Goal: Transaction & Acquisition: Purchase product/service

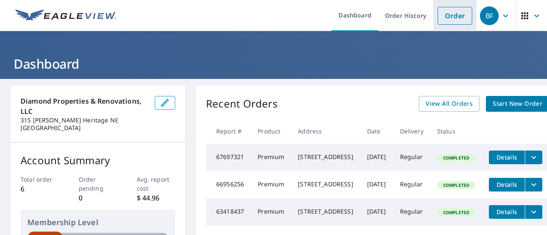
click at [448, 12] on link "Order" at bounding box center [455, 16] width 35 height 18
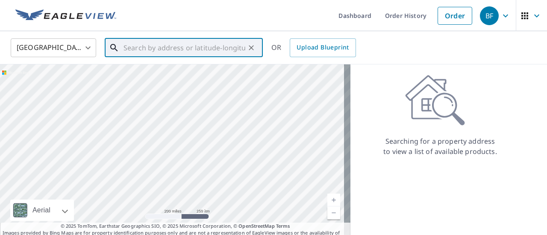
click at [138, 47] on input "text" at bounding box center [185, 48] width 122 height 24
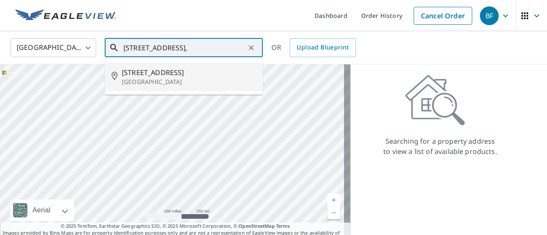
click at [147, 78] on p "[GEOGRAPHIC_DATA]" at bounding box center [189, 82] width 134 height 9
type input "[STREET_ADDRESS]"
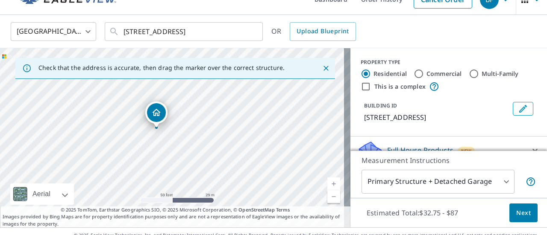
scroll to position [30, 0]
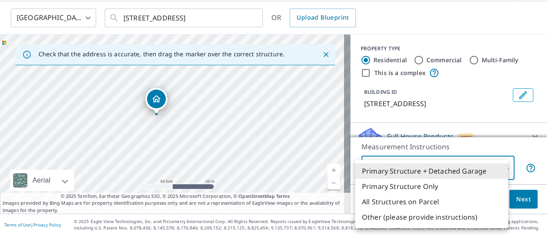
click at [499, 169] on body "BF BF Dashboard Order History Cancel Order BF [GEOGRAPHIC_DATA] [GEOGRAPHIC_DAT…" at bounding box center [273, 117] width 547 height 235
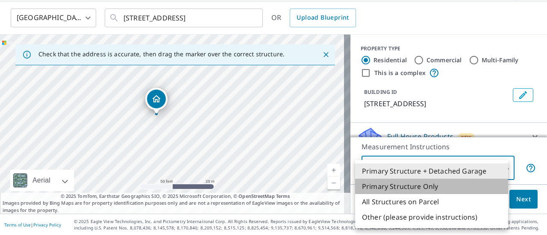
click at [400, 188] on li "Primary Structure Only" at bounding box center [431, 186] width 153 height 15
type input "2"
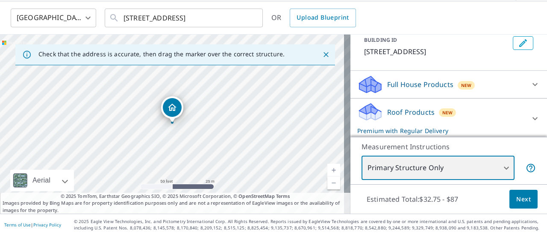
scroll to position [77, 0]
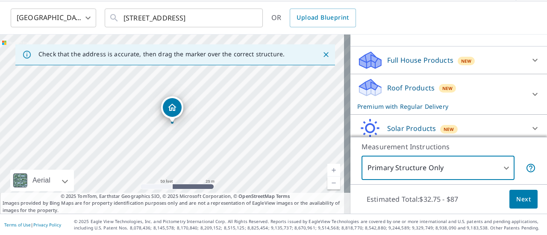
click at [397, 93] on p "Roof Products" at bounding box center [410, 88] width 47 height 10
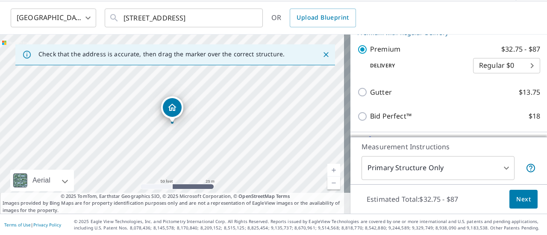
scroll to position [162, 0]
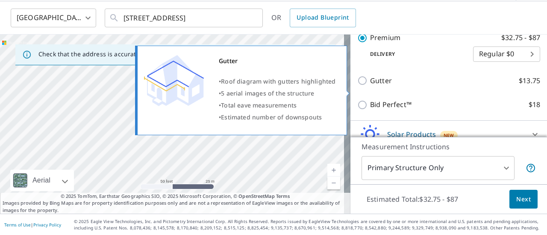
click at [358, 86] on input "Gutter $13.75" at bounding box center [363, 81] width 13 height 10
checkbox input "true"
type input "1"
checkbox input "false"
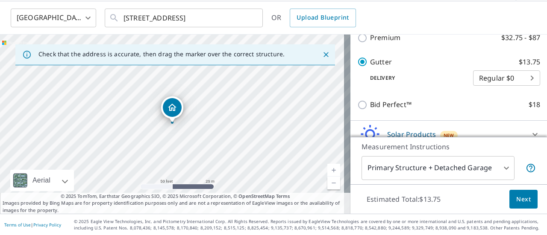
click at [499, 168] on body "BF BF Dashboard Order History Cancel Order BF [GEOGRAPHIC_DATA] [GEOGRAPHIC_DAT…" at bounding box center [273, 117] width 547 height 235
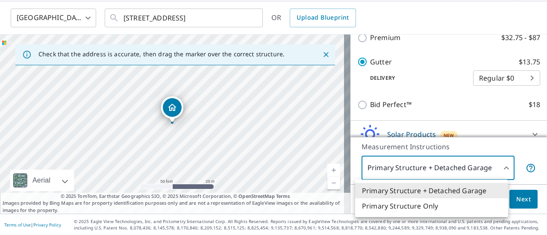
click at [416, 207] on li "Primary Structure Only" at bounding box center [431, 206] width 153 height 15
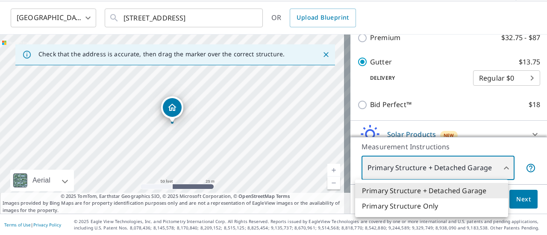
type input "2"
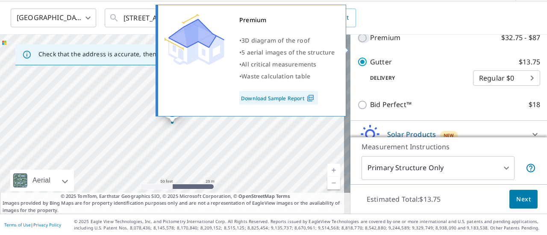
click at [358, 43] on input "Premium $32.75 - $87" at bounding box center [363, 38] width 13 height 10
checkbox input "true"
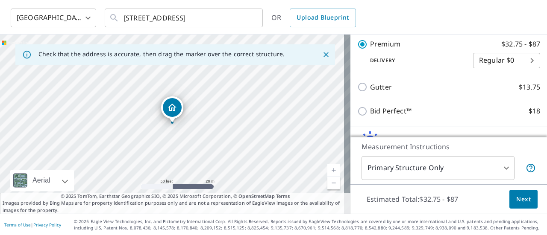
scroll to position [168, 0]
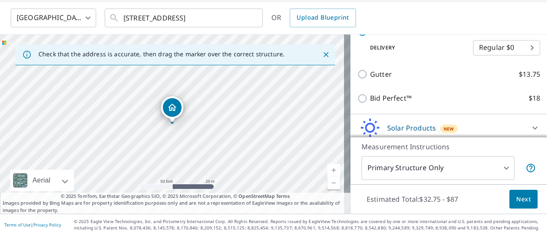
click at [521, 58] on body "BF BF Dashboard Order History Cancel Order BF [GEOGRAPHIC_DATA] [GEOGRAPHIC_DAT…" at bounding box center [273, 117] width 547 height 235
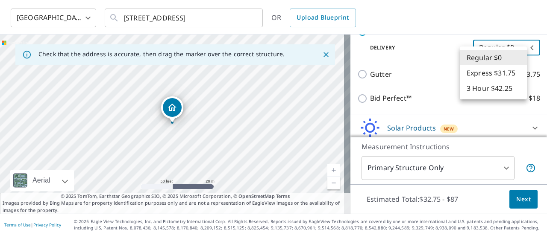
click at [521, 57] on li "Regular $0" at bounding box center [493, 57] width 67 height 15
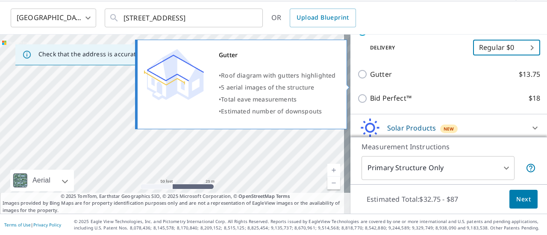
click at [359, 79] on input "Gutter $13.75" at bounding box center [363, 74] width 13 height 10
checkbox input "true"
type input "1"
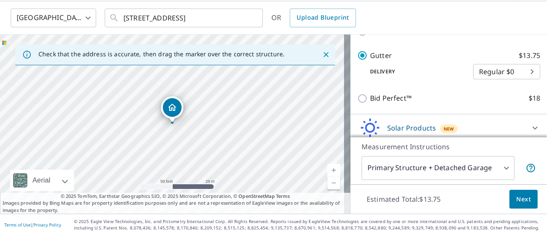
click at [519, 81] on body "BF BF Dashboard Order History Cancel Order BF [GEOGRAPHIC_DATA] [GEOGRAPHIC_DAT…" at bounding box center [273, 117] width 547 height 235
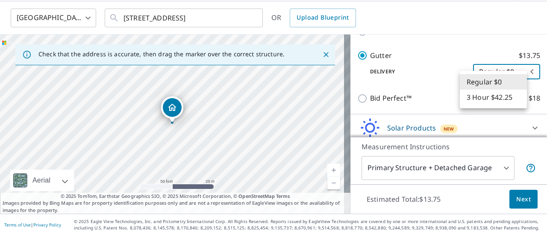
click at [519, 81] on li "Regular $0" at bounding box center [493, 81] width 67 height 15
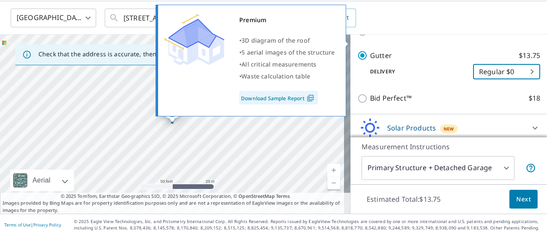
click at [358, 37] on input "Premium $32.75 - $87" at bounding box center [363, 31] width 13 height 10
checkbox input "true"
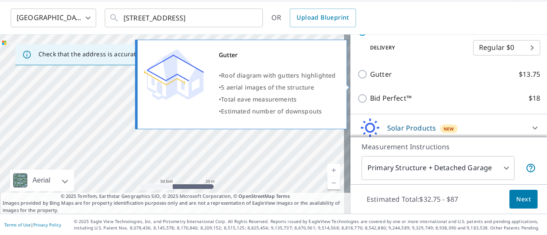
click at [359, 79] on input "Gutter $13.75" at bounding box center [363, 74] width 13 height 10
checkbox input "true"
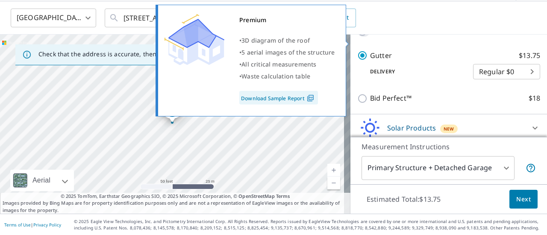
click at [357, 37] on input "Premium $32.75 - $87" at bounding box center [363, 31] width 13 height 10
checkbox input "true"
checkbox input "false"
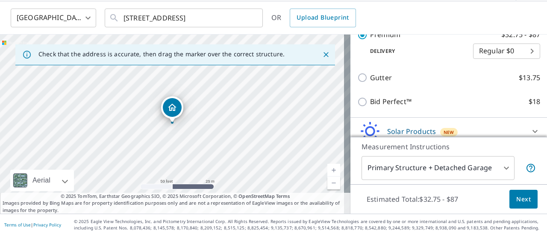
scroll to position [211, 0]
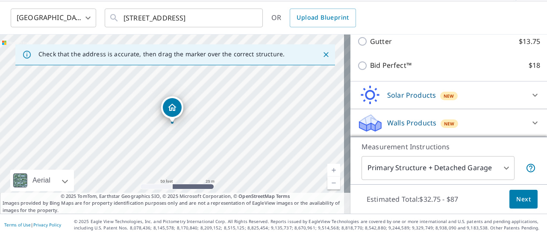
click at [499, 168] on body "BF BF Dashboard Order History Cancel Order BF [GEOGRAPHIC_DATA] [GEOGRAPHIC_DAT…" at bounding box center [273, 117] width 547 height 235
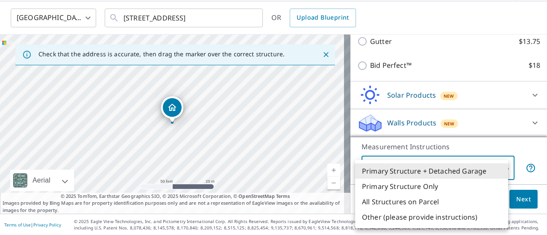
click at [405, 187] on li "Primary Structure Only" at bounding box center [431, 186] width 153 height 15
type input "2"
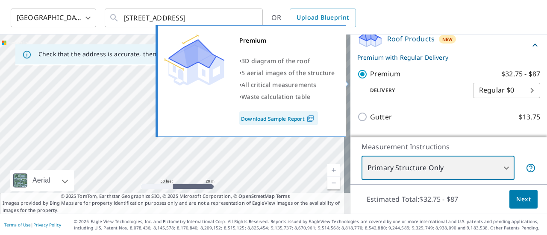
scroll to position [168, 0]
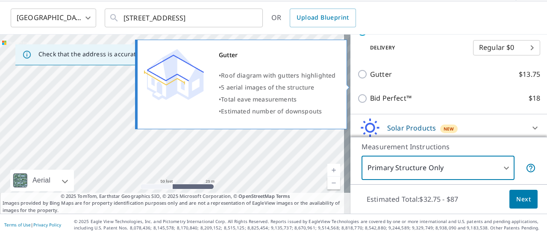
click at [358, 79] on input "Gutter $13.75" at bounding box center [363, 74] width 13 height 10
checkbox input "true"
type input "1"
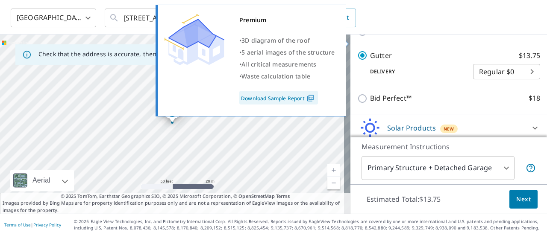
click at [357, 37] on input "Premium $32.75 - $87" at bounding box center [363, 31] width 13 height 10
checkbox input "true"
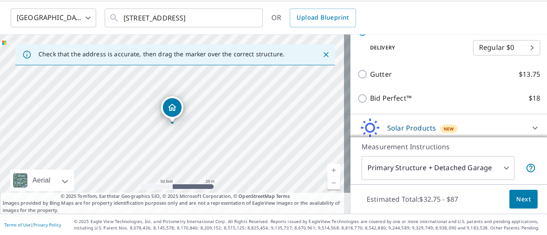
click at [521, 58] on body "BF BF Dashboard Order History Cancel Order BF [GEOGRAPHIC_DATA] [GEOGRAPHIC_DAT…" at bounding box center [273, 117] width 547 height 235
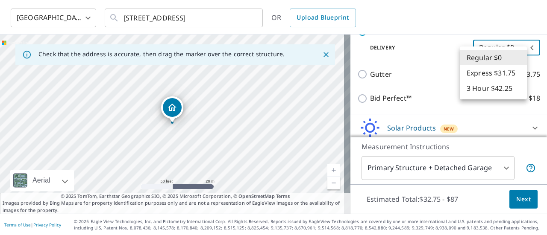
click at [521, 58] on li "Regular $0" at bounding box center [493, 57] width 67 height 15
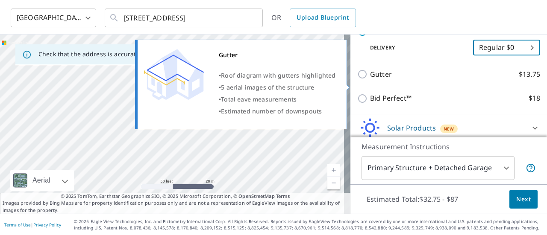
click at [524, 80] on p "$13.75" at bounding box center [529, 74] width 21 height 11
click at [370, 79] on input "Gutter $13.75" at bounding box center [363, 74] width 13 height 10
checkbox input "true"
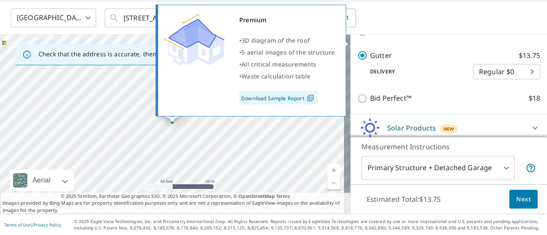
click at [518, 37] on p "$32.75 - $87" at bounding box center [520, 31] width 39 height 11
click at [370, 37] on input "Premium $32.75 - $87" at bounding box center [363, 31] width 13 height 10
checkbox input "true"
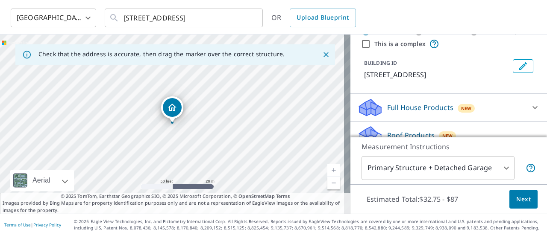
scroll to position [43, 0]
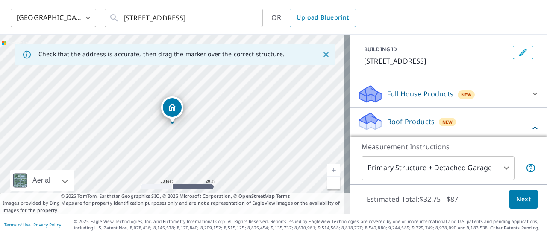
click at [421, 99] on p "Full House Products" at bounding box center [420, 94] width 66 height 10
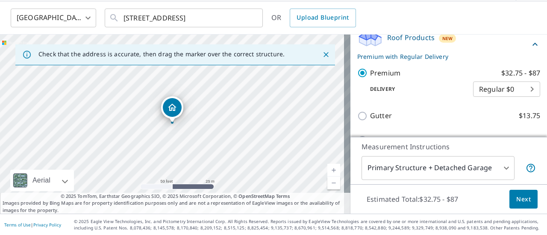
scroll to position [171, 0]
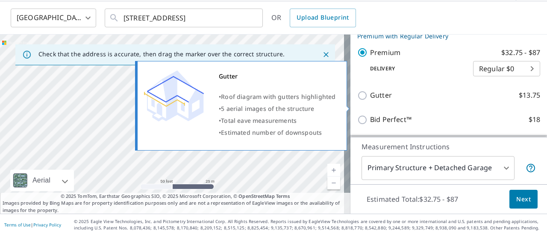
click at [375, 101] on p "Gutter" at bounding box center [381, 95] width 22 height 11
click at [370, 101] on input "Gutter $13.75" at bounding box center [363, 96] width 13 height 10
checkbox input "true"
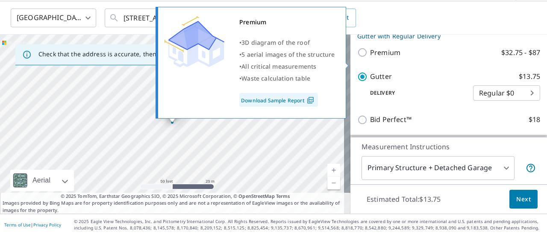
click at [385, 58] on p "Premium" at bounding box center [385, 52] width 30 height 11
click at [370, 58] on input "Premium $32.75 - $87" at bounding box center [363, 52] width 13 height 10
checkbox input "true"
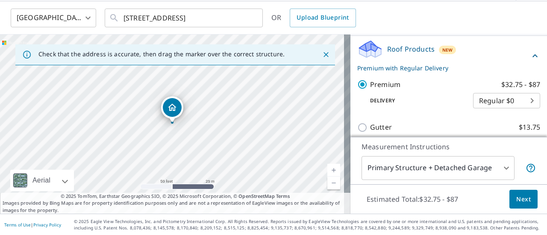
scroll to position [85, 0]
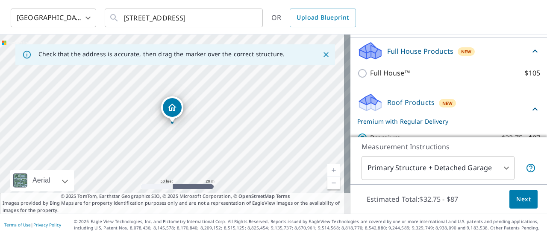
click at [401, 108] on p "Roof Products" at bounding box center [410, 102] width 47 height 10
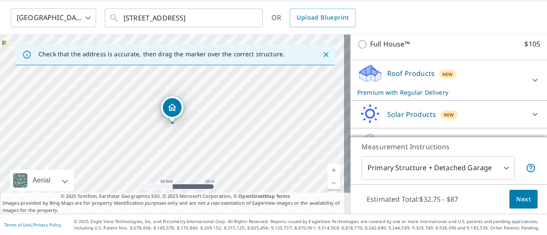
scroll to position [128, 0]
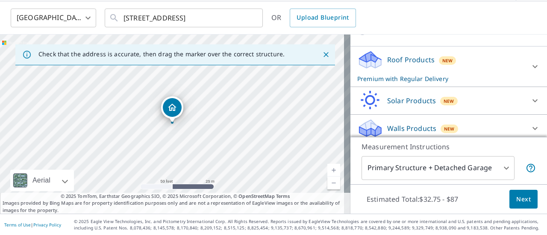
click at [530, 72] on icon at bounding box center [535, 67] width 10 height 10
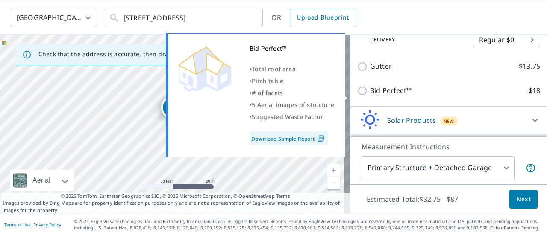
scroll to position [214, 0]
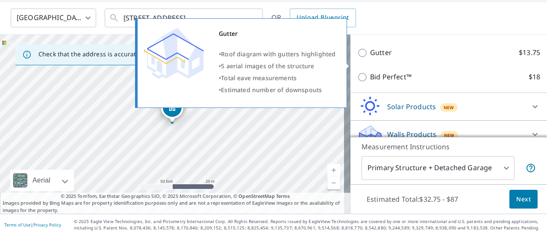
click at [377, 58] on p "Gutter" at bounding box center [381, 52] width 22 height 11
click at [370, 58] on input "Gutter $13.75" at bounding box center [363, 53] width 13 height 10
checkbox input "true"
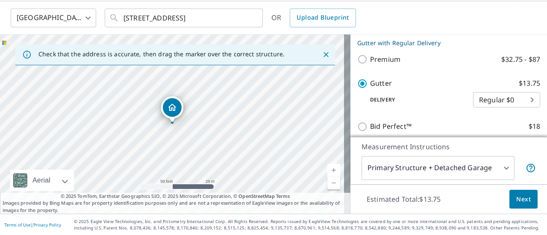
scroll to position [171, 0]
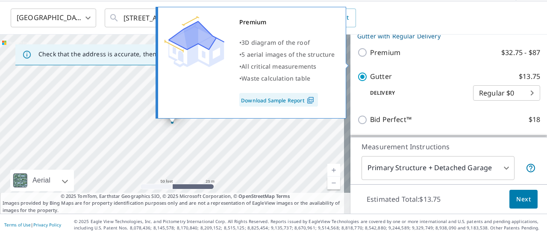
click at [357, 58] on input "Premium $32.75 - $87" at bounding box center [363, 52] width 13 height 10
checkbox input "true"
checkbox input "false"
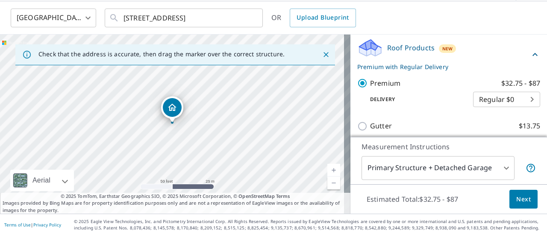
scroll to position [235, 0]
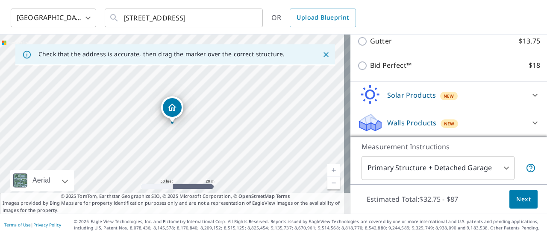
click at [500, 169] on body "BF BF Dashboard Order History Cancel Order BF [GEOGRAPHIC_DATA] [GEOGRAPHIC_DAT…" at bounding box center [273, 117] width 547 height 235
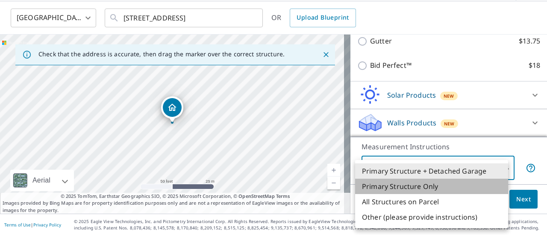
click at [412, 189] on li "Primary Structure Only" at bounding box center [431, 186] width 153 height 15
type input "2"
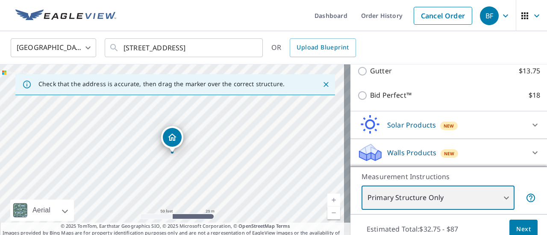
scroll to position [30, 0]
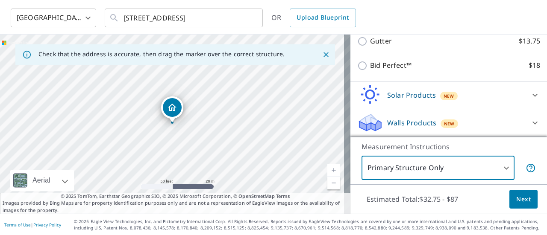
click at [521, 200] on span "Next" at bounding box center [523, 199] width 15 height 11
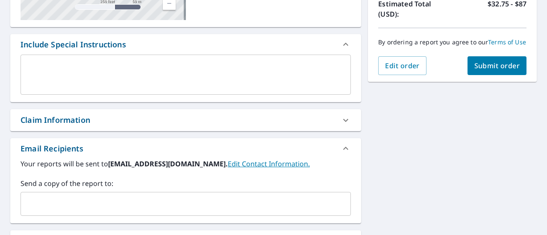
scroll to position [244, 0]
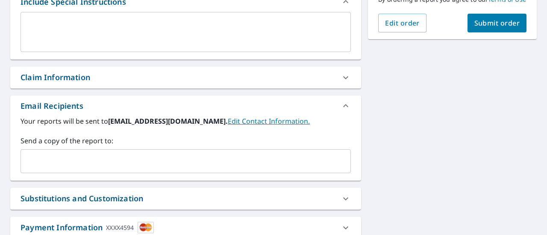
click at [53, 154] on input "text" at bounding box center [179, 161] width 310 height 16
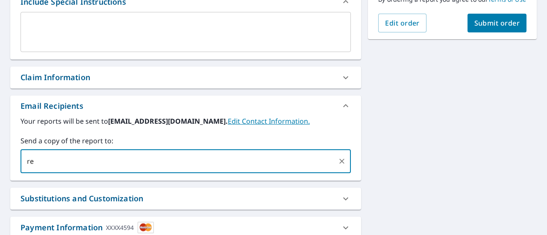
type input "r"
paste input ""[EMAIL_ADDRESS][DOMAIN_NAME]" <[EMAIL_ADDRESS][DOMAIN_NAME]>"
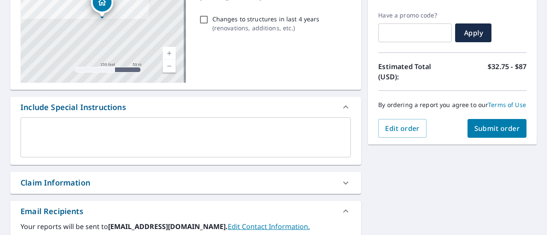
scroll to position [140, 0]
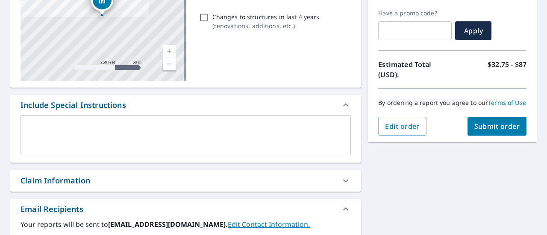
type input "[EMAIL_ADDRESS][DOMAIN_NAME]"
click at [499, 131] on span "Submit order" at bounding box center [497, 126] width 46 height 9
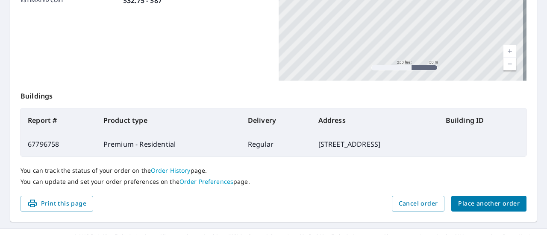
scroll to position [267, 0]
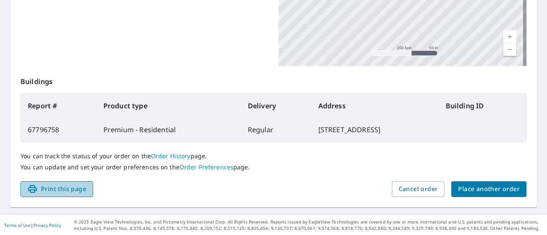
click at [68, 192] on span "Print this page" at bounding box center [56, 189] width 59 height 11
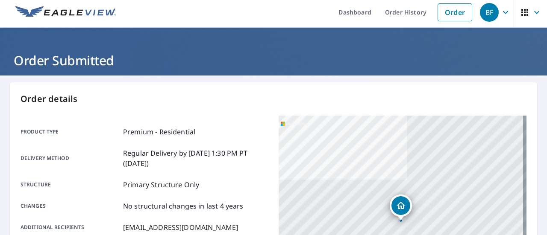
scroll to position [0, 0]
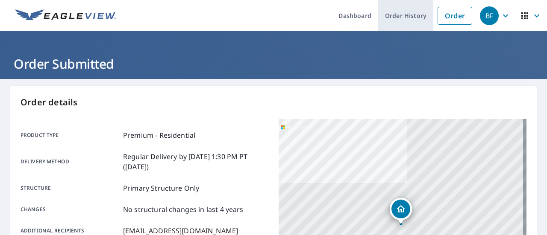
click at [406, 18] on link "Order History" at bounding box center [405, 15] width 55 height 31
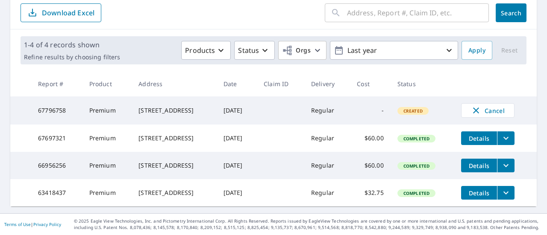
scroll to position [105, 0]
click at [509, 188] on icon "filesDropdownBtn-63418437" at bounding box center [506, 193] width 10 height 10
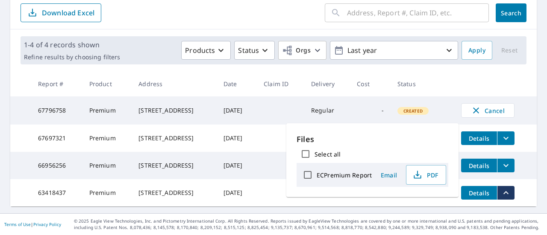
click at [509, 188] on icon "filesDropdownBtn-63418437" at bounding box center [506, 193] width 10 height 10
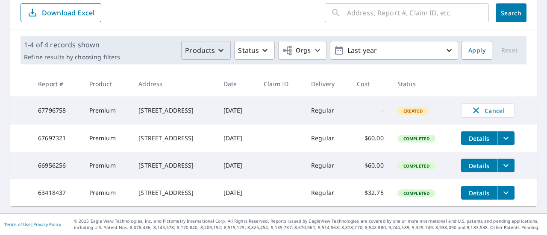
click at [218, 45] on icon "button" at bounding box center [221, 50] width 10 height 10
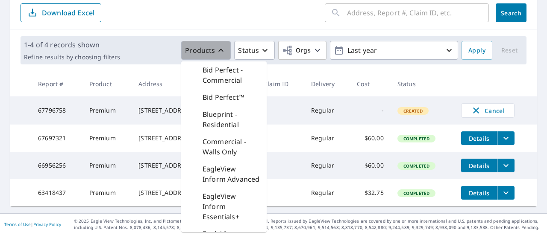
click at [218, 49] on icon "button" at bounding box center [220, 50] width 5 height 3
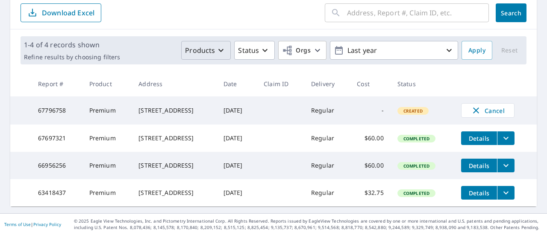
click at [505, 137] on icon "filesDropdownBtn-67697321" at bounding box center [505, 138] width 5 height 3
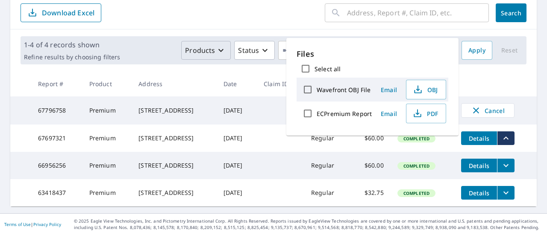
click at [198, 134] on div "[STREET_ADDRESS]" at bounding box center [173, 138] width 71 height 9
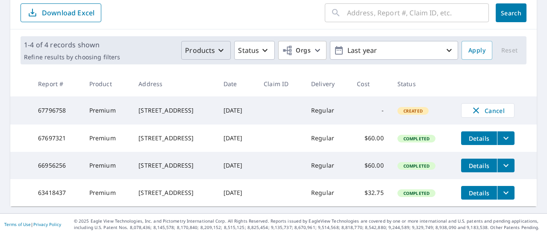
click at [485, 135] on span "Details" at bounding box center [479, 139] width 26 height 8
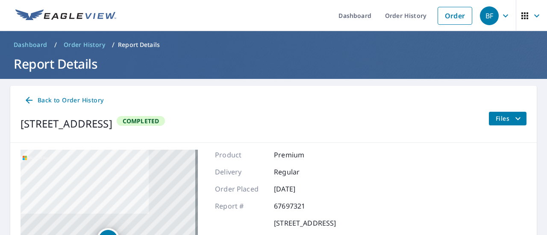
click at [32, 99] on icon at bounding box center [29, 100] width 10 height 10
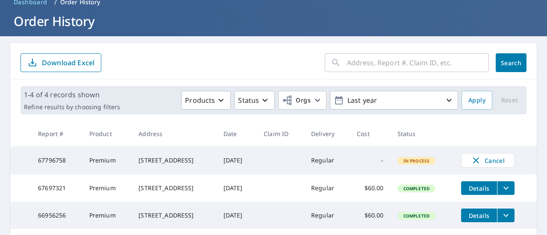
scroll to position [85, 0]
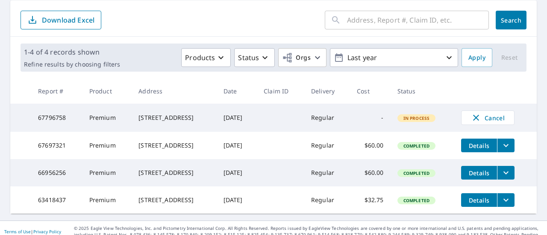
click at [506, 147] on icon "filesDropdownBtn-67697321" at bounding box center [506, 146] width 10 height 10
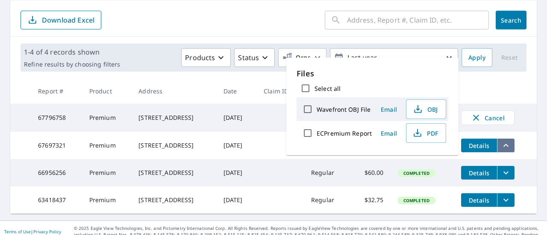
click at [506, 147] on icon "filesDropdownBtn-67697321" at bounding box center [505, 145] width 5 height 3
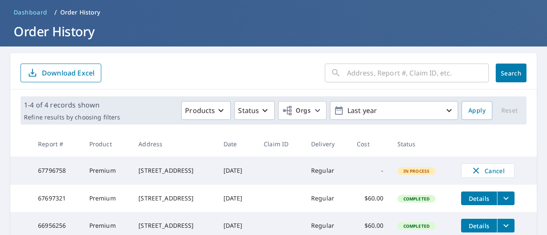
scroll to position [0, 0]
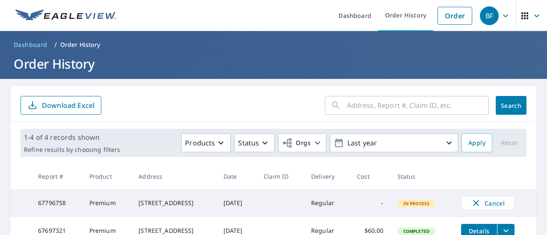
click at [532, 15] on icon "button" at bounding box center [537, 16] width 10 height 10
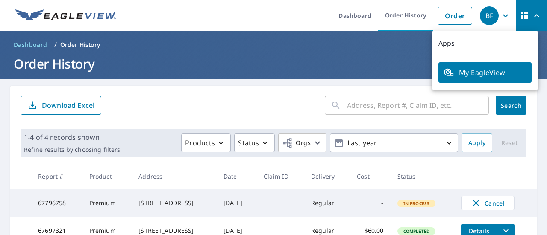
click at [532, 15] on icon "button" at bounding box center [537, 16] width 10 height 10
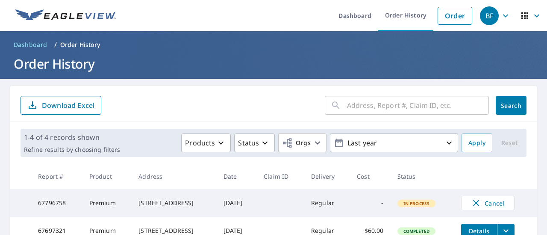
click at [503, 15] on icon "button" at bounding box center [505, 15] width 5 height 3
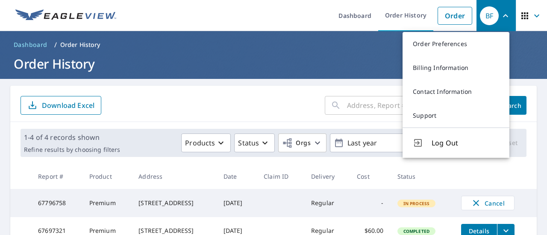
click at [503, 16] on icon "button" at bounding box center [505, 15] width 5 height 3
